Goal: Transaction & Acquisition: Purchase product/service

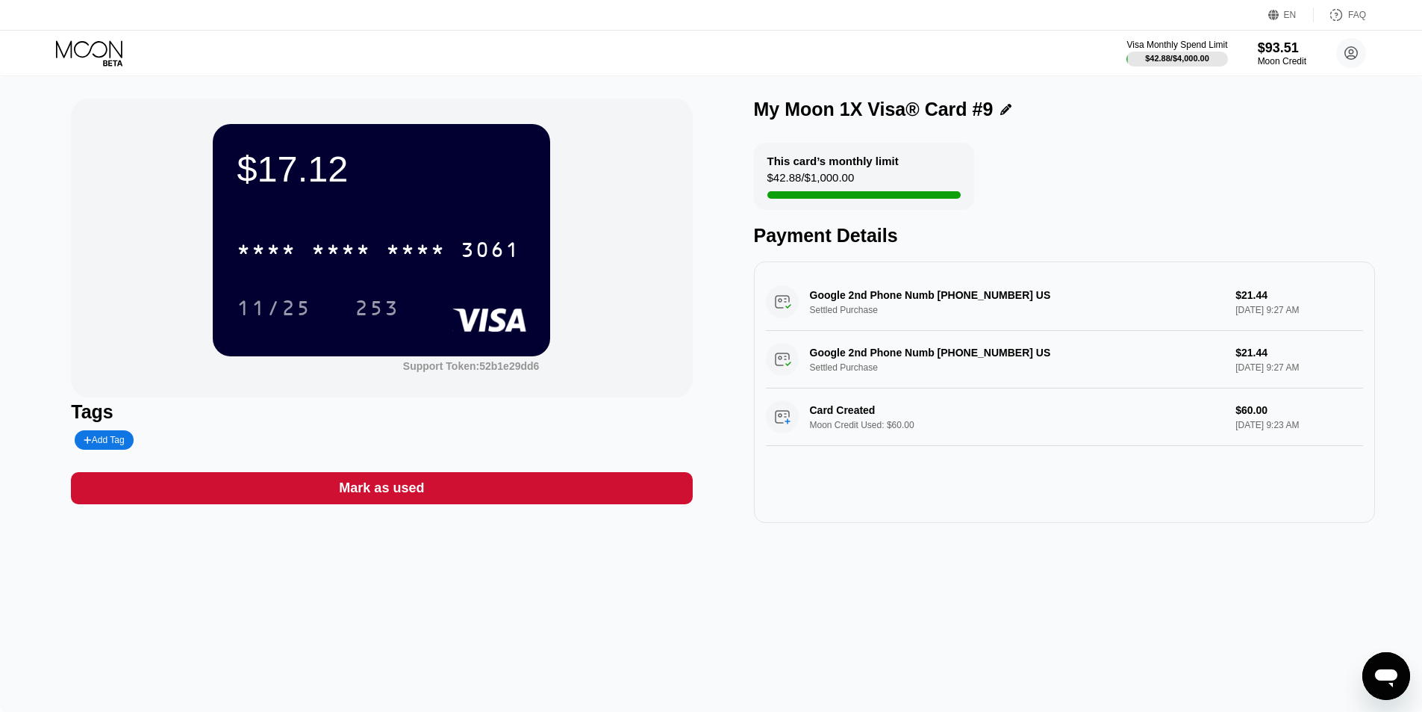
click at [111, 46] on icon at bounding box center [89, 48] width 66 height 17
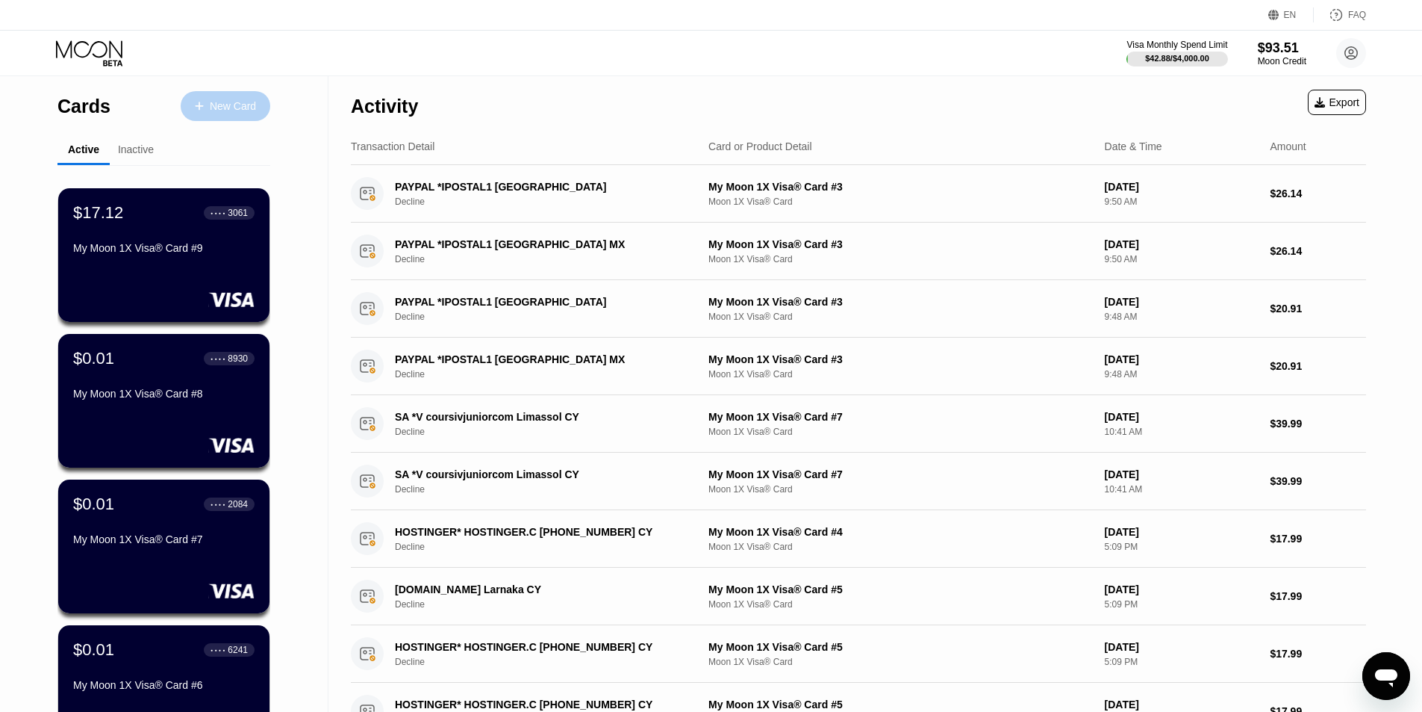
click at [225, 110] on div "New Card" at bounding box center [233, 106] width 46 height 13
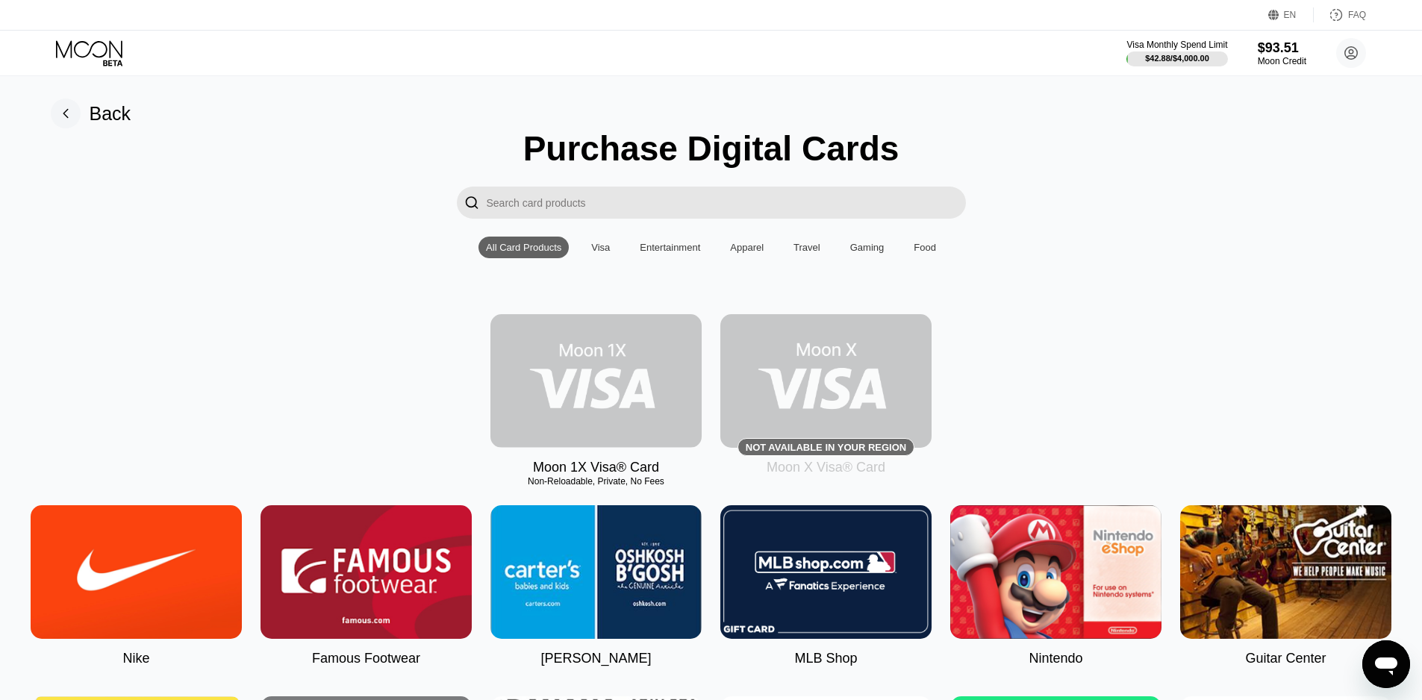
click at [590, 402] on img at bounding box center [596, 381] width 211 height 134
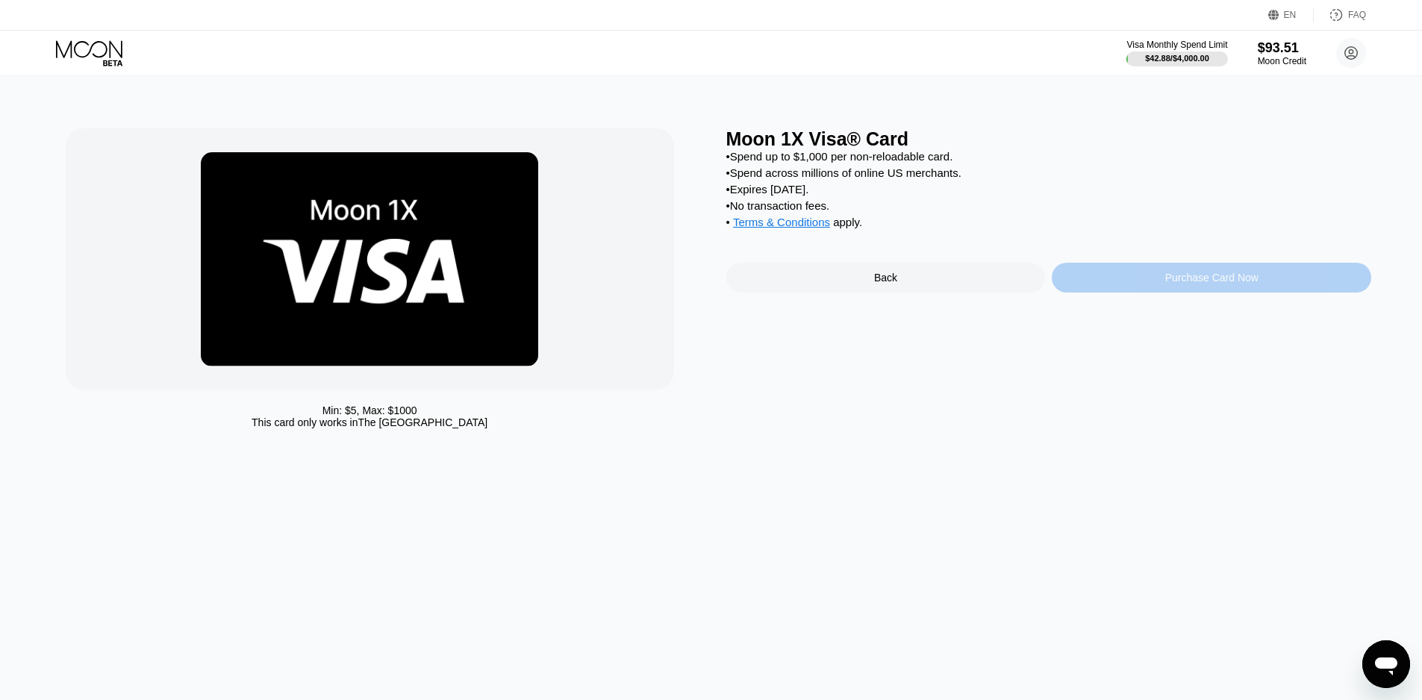
click at [1201, 284] on div "Purchase Card Now" at bounding box center [1211, 278] width 93 height 12
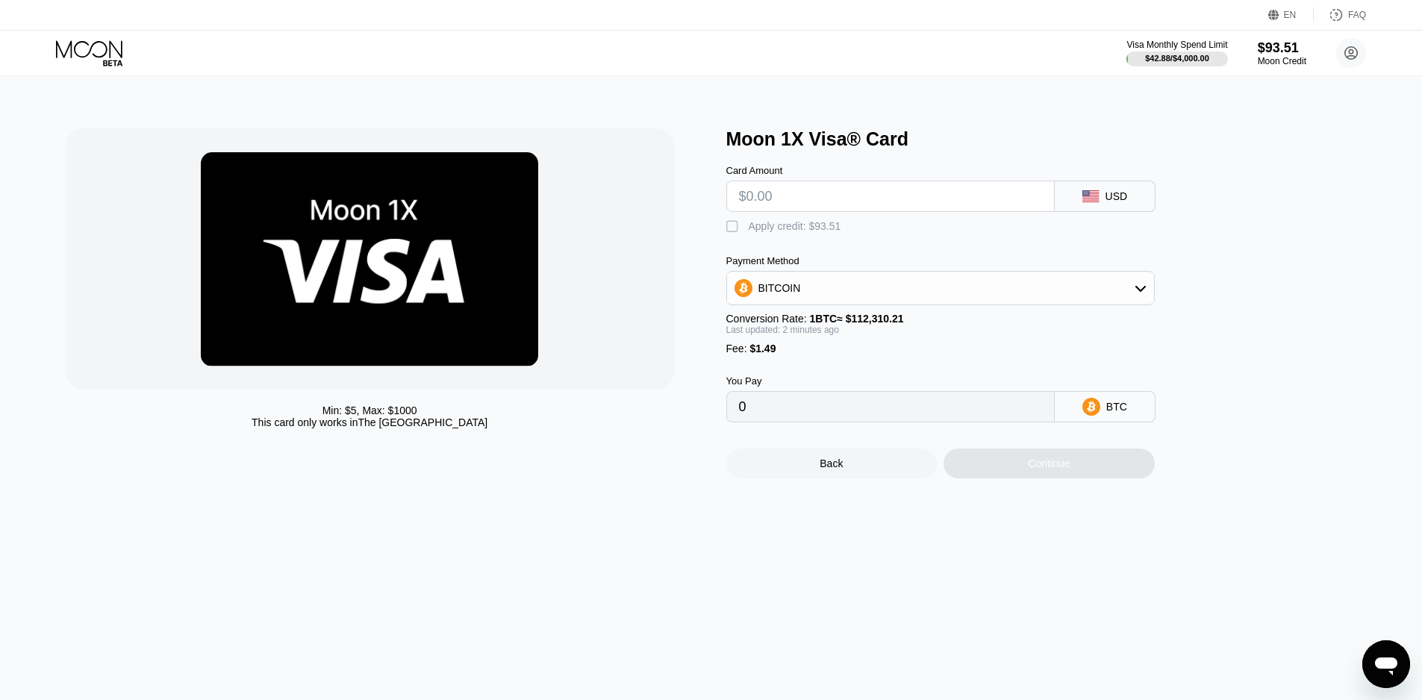
click at [733, 233] on div "" at bounding box center [733, 227] width 15 height 15
click at [794, 202] on input "text" at bounding box center [890, 196] width 303 height 30
click at [800, 205] on input "text" at bounding box center [890, 196] width 303 height 30
type input "$32"
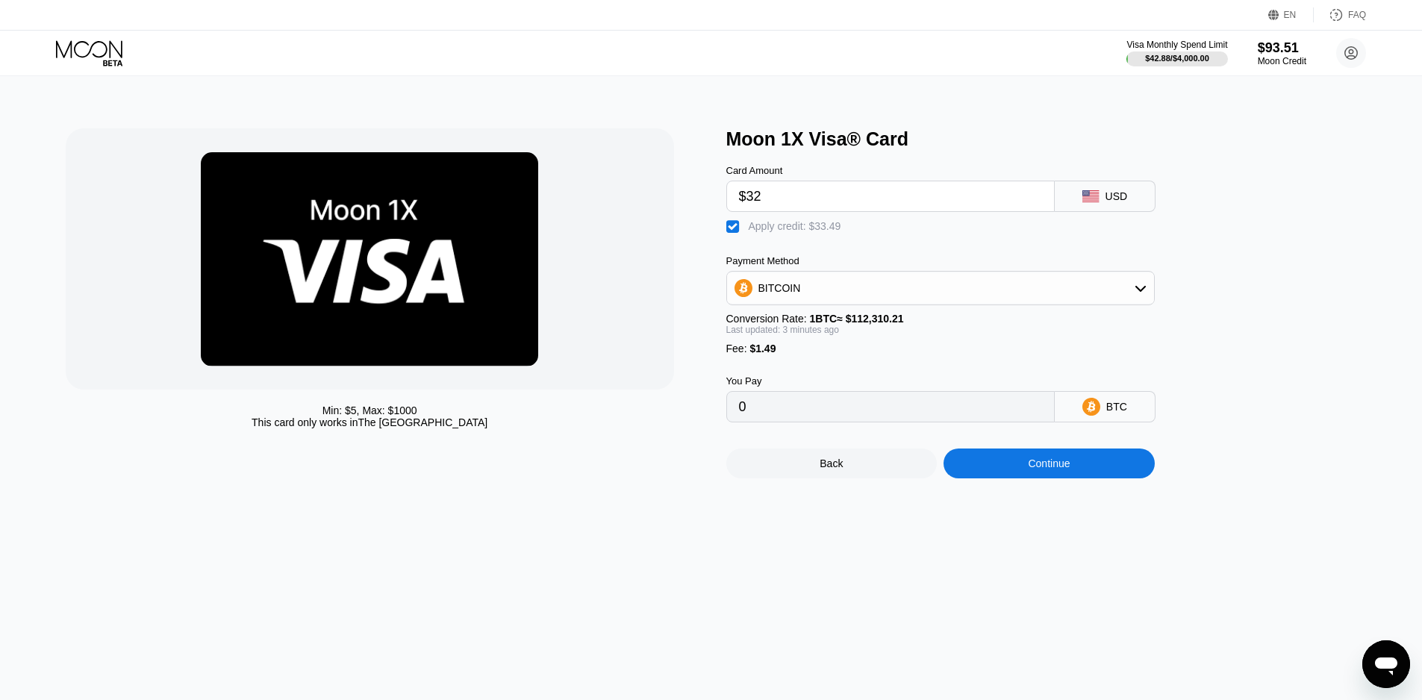
click at [1039, 470] on div "Continue" at bounding box center [1049, 464] width 42 height 12
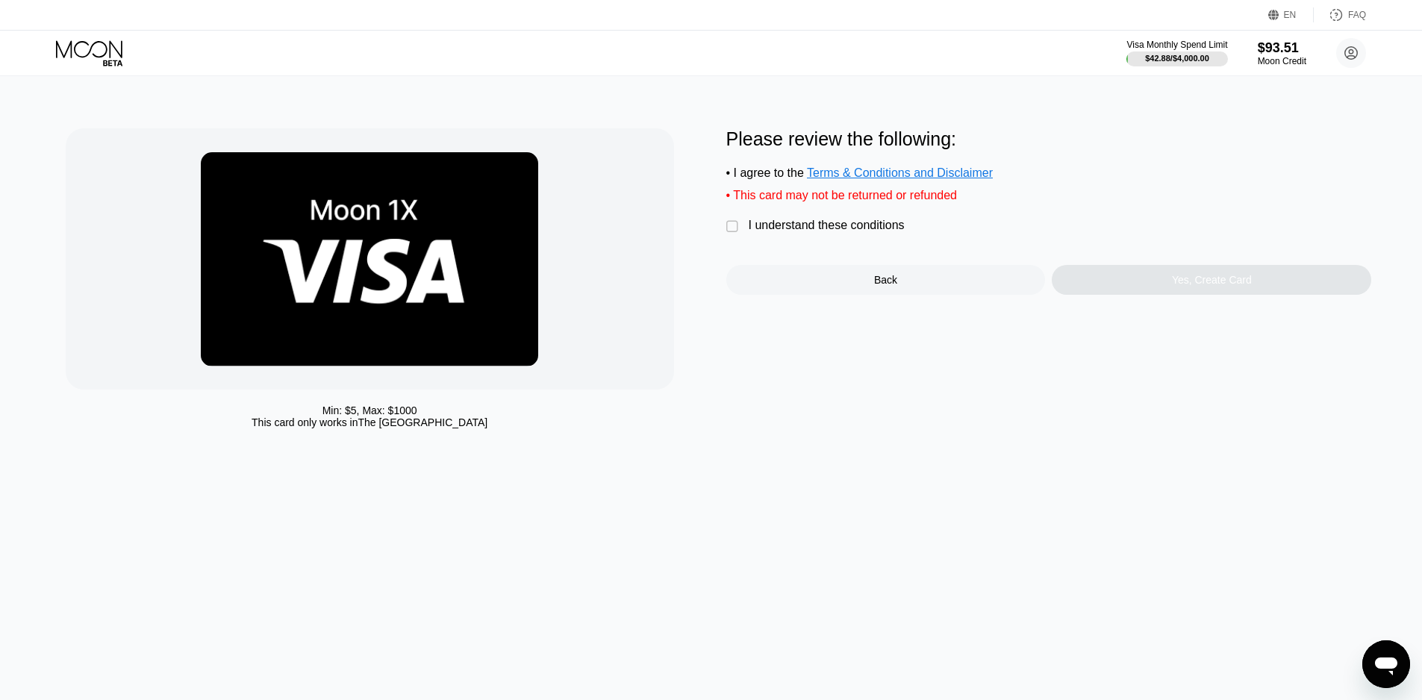
click at [731, 234] on div "" at bounding box center [733, 227] width 15 height 15
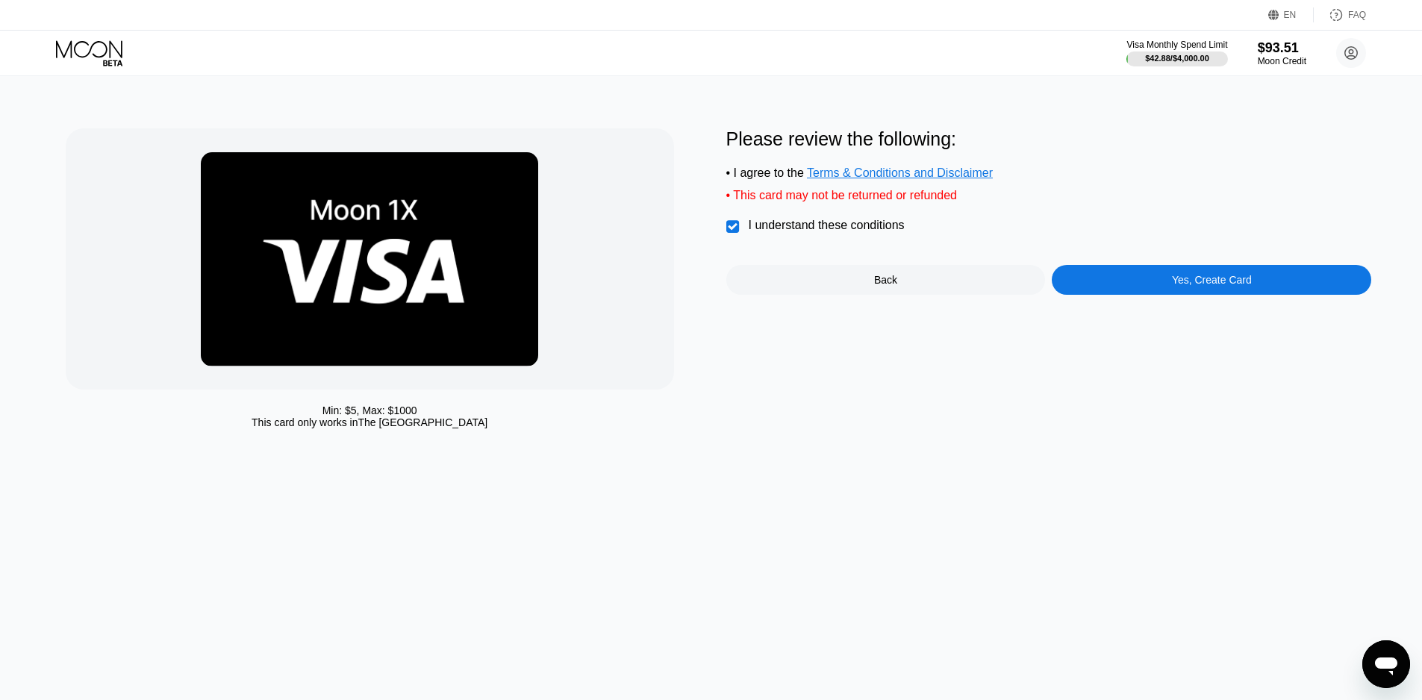
click at [1142, 287] on div "Yes, Create Card" at bounding box center [1212, 280] width 320 height 30
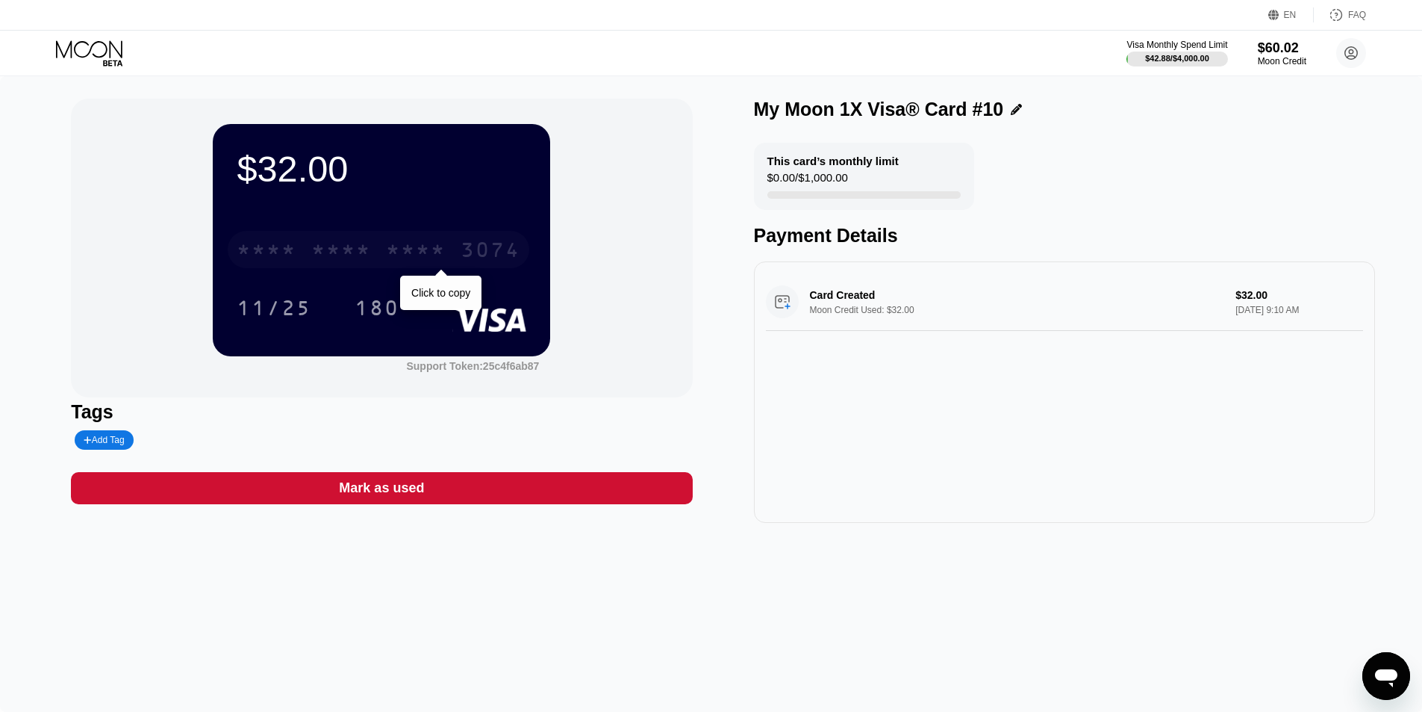
click at [464, 252] on div "3074" at bounding box center [491, 252] width 60 height 24
click at [446, 254] on div "2393" at bounding box center [416, 252] width 60 height 24
